Goal: Transaction & Acquisition: Subscribe to service/newsletter

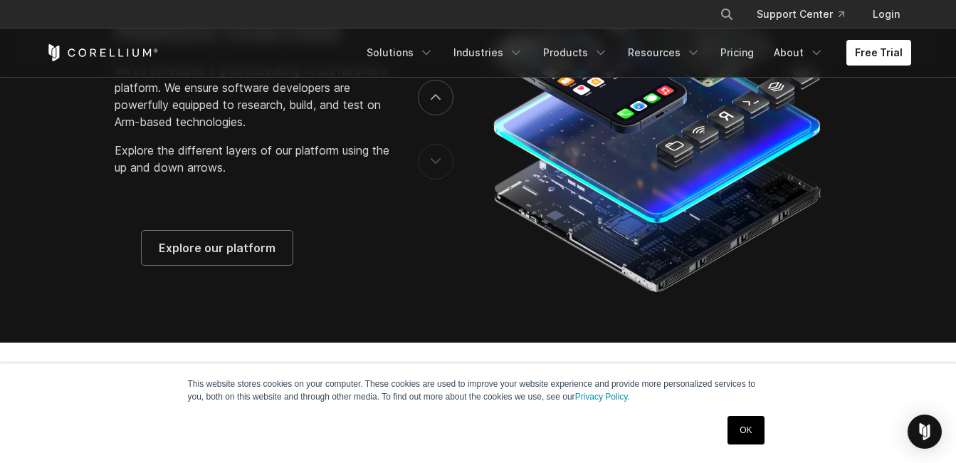
scroll to position [1945, 0]
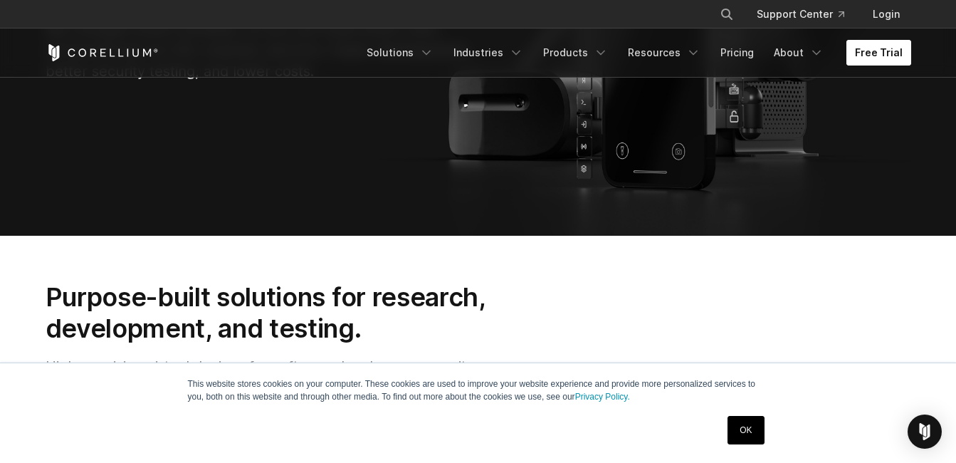
click at [869, 51] on link "Free Trial" at bounding box center [878, 53] width 65 height 26
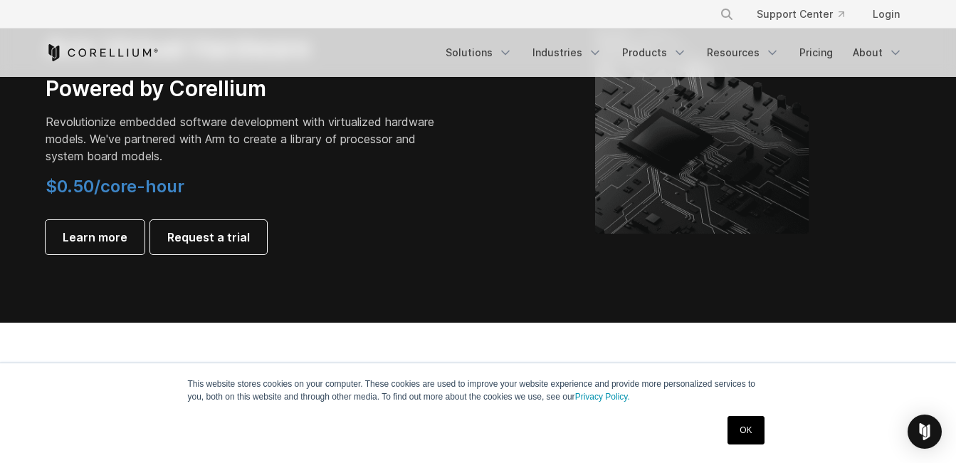
scroll to position [1851, 0]
